Goal: Browse casually: Explore the website without a specific task or goal

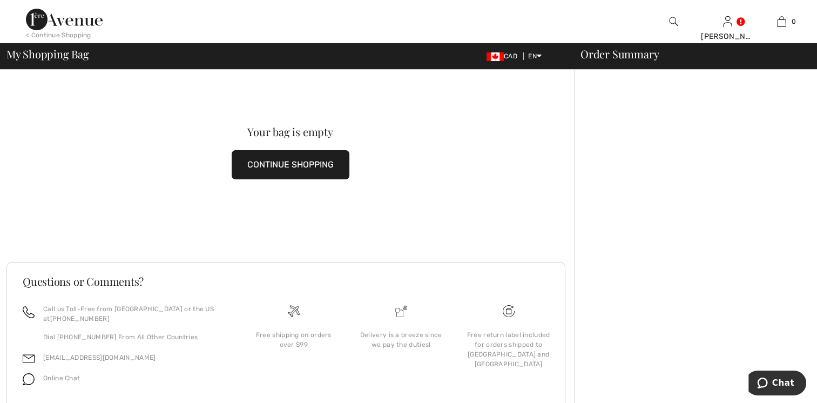
click at [295, 166] on button "CONTINUE SHOPPING" at bounding box center [291, 164] width 118 height 29
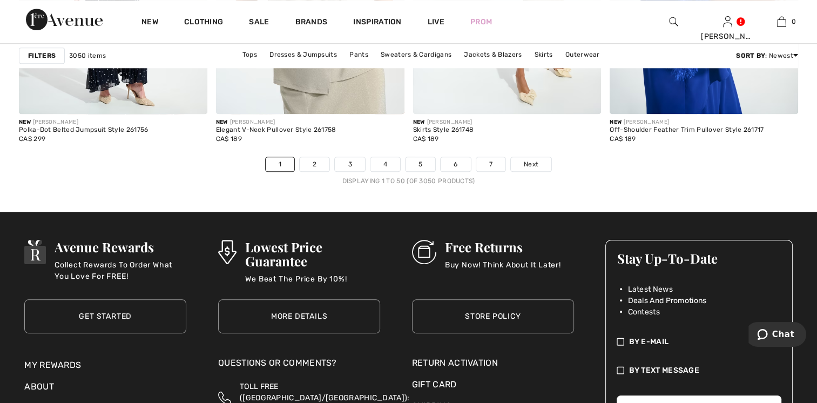
scroll to position [5181, 0]
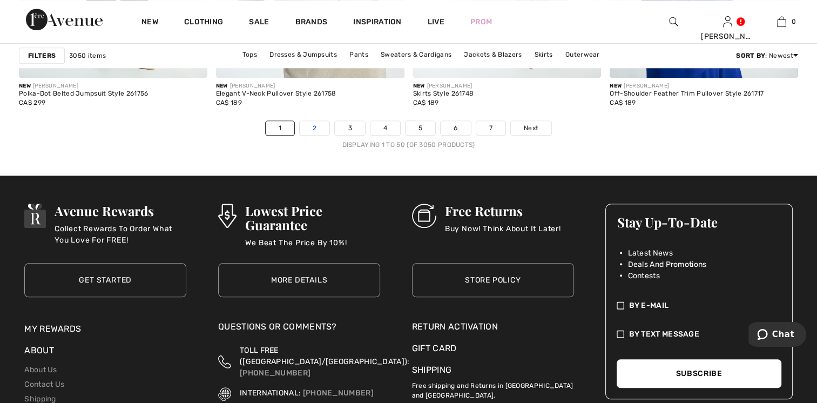
click at [313, 125] on link "2" at bounding box center [315, 128] width 30 height 14
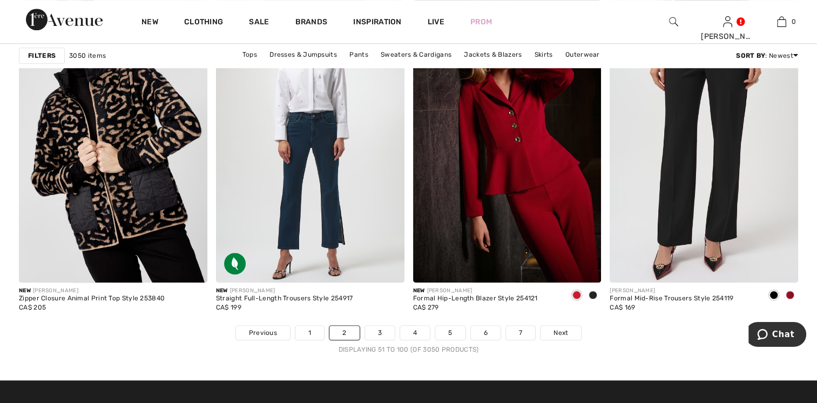
scroll to position [5019, 0]
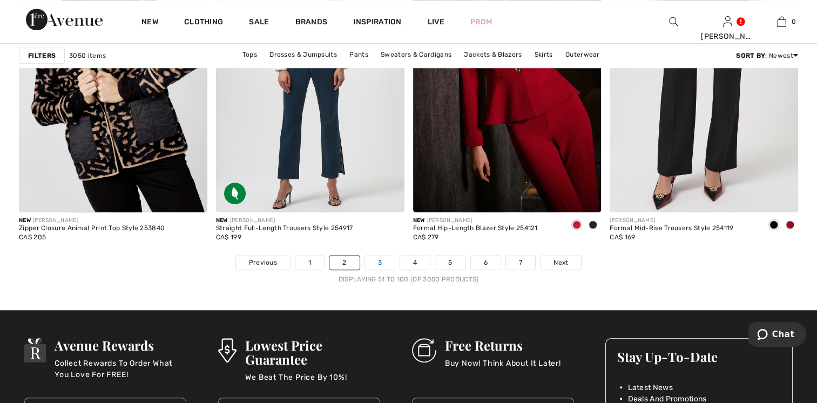
click at [369, 259] on link "3" at bounding box center [380, 262] width 30 height 14
click at [380, 261] on link "3" at bounding box center [380, 262] width 30 height 14
click at [379, 258] on link "3" at bounding box center [380, 262] width 30 height 14
click at [377, 260] on link "3" at bounding box center [380, 262] width 30 height 14
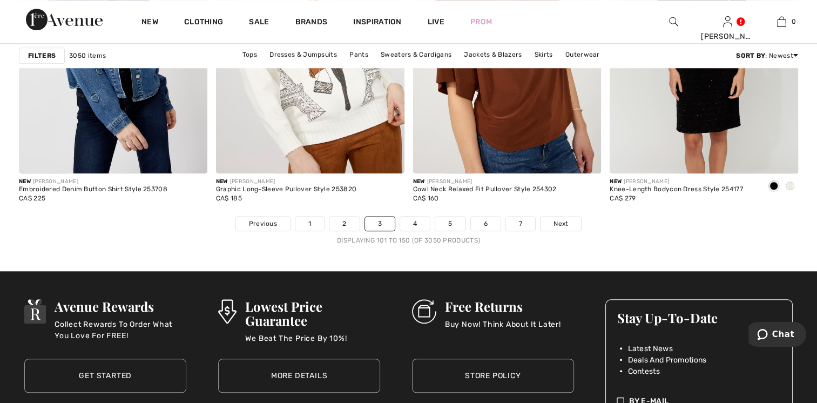
scroll to position [5073, 0]
